Goal: Navigation & Orientation: Find specific page/section

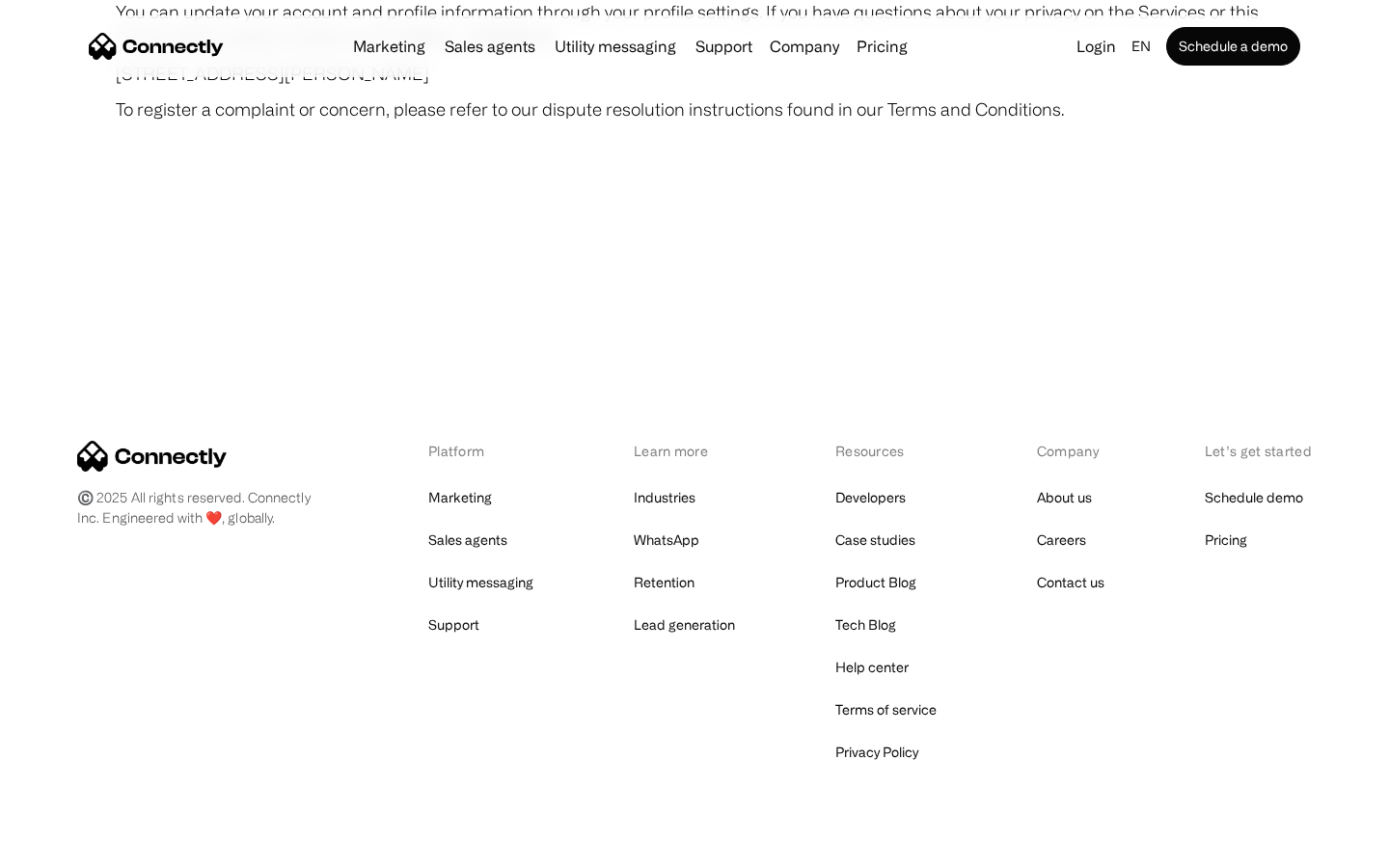
scroll to position [11227, 0]
